Goal: Task Accomplishment & Management: Use online tool/utility

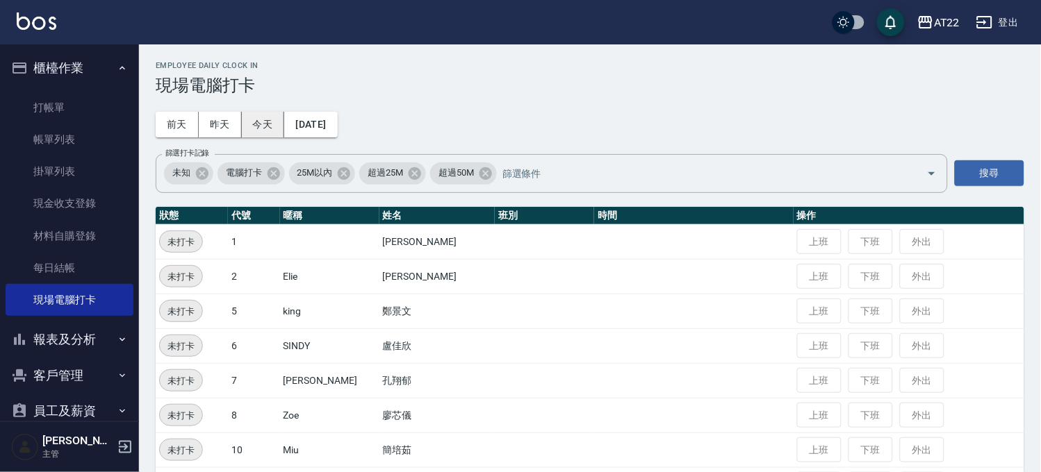
click at [272, 130] on button "今天" at bounding box center [263, 125] width 43 height 26
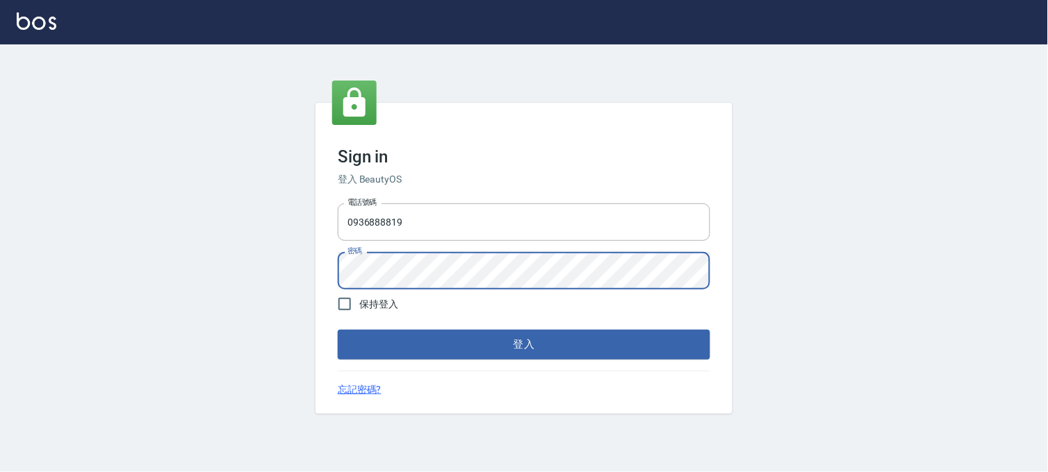
click at [338, 330] on button "登入" at bounding box center [524, 344] width 372 height 29
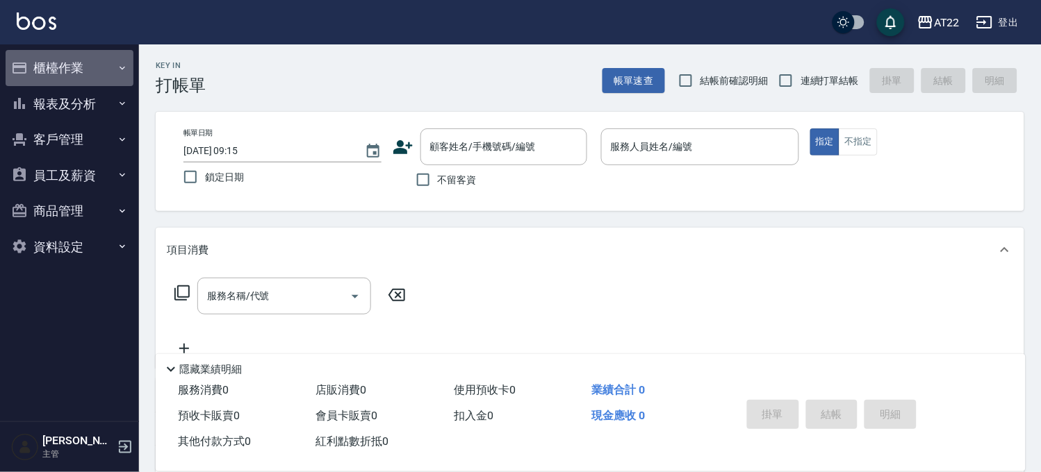
click at [114, 67] on button "櫃檯作業" at bounding box center [70, 68] width 128 height 36
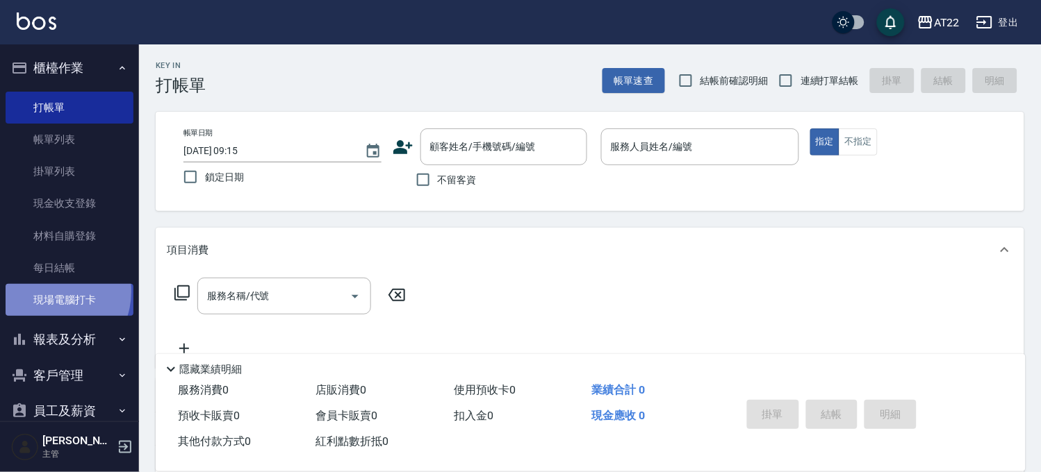
click at [49, 292] on link "現場電腦打卡" at bounding box center [70, 300] width 128 height 32
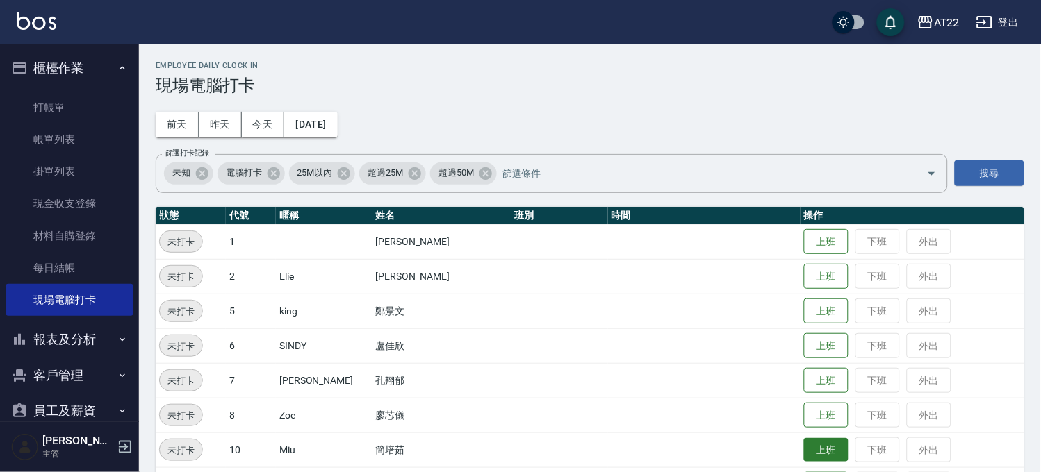
click at [810, 445] on button "上班" at bounding box center [826, 450] width 44 height 24
